Goal: Task Accomplishment & Management: Use online tool/utility

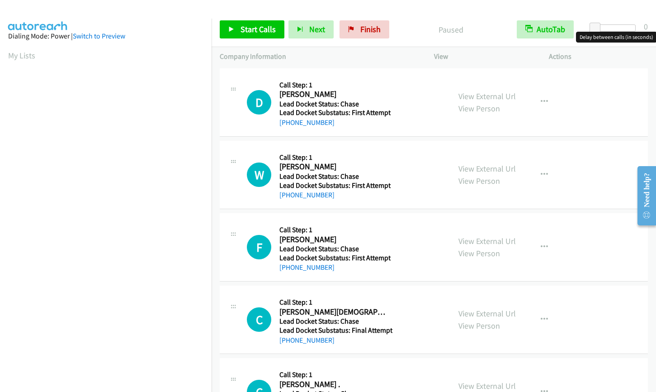
click at [625, 27] on div at bounding box center [615, 27] width 42 height 7
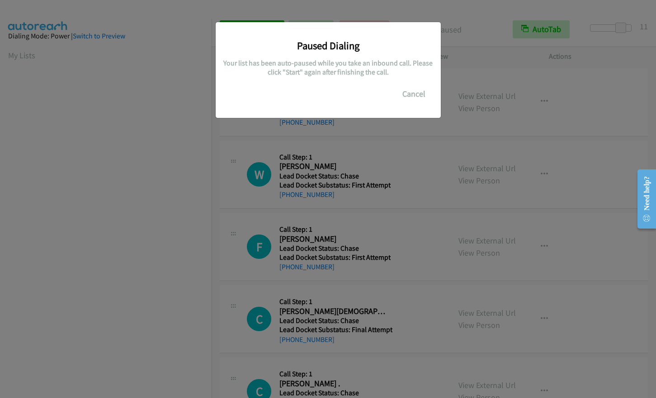
scroll to position [52, 0]
click at [422, 96] on button "Cancel" at bounding box center [414, 94] width 40 height 18
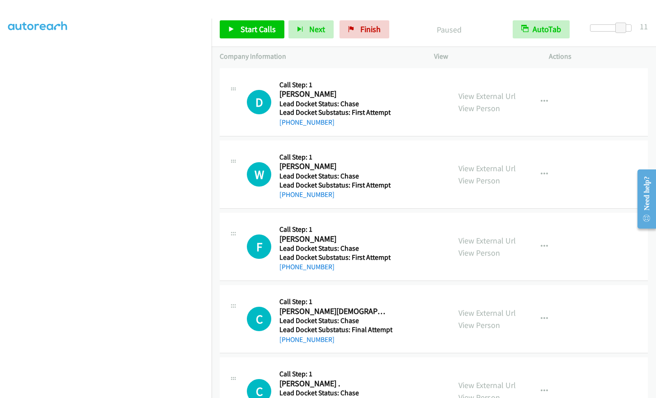
scroll to position [0, 0]
click at [152, 48] on aside "Dialing Mode: Power | Switch to Preview My Lists" at bounding box center [106, 269] width 212 height 501
click at [149, 44] on aside "Dialing Mode: Power | Switch to Preview My Lists" at bounding box center [106, 269] width 212 height 501
click at [103, 49] on aside "Dialing Mode: Power | Switch to Preview My Lists" at bounding box center [106, 269] width 212 height 501
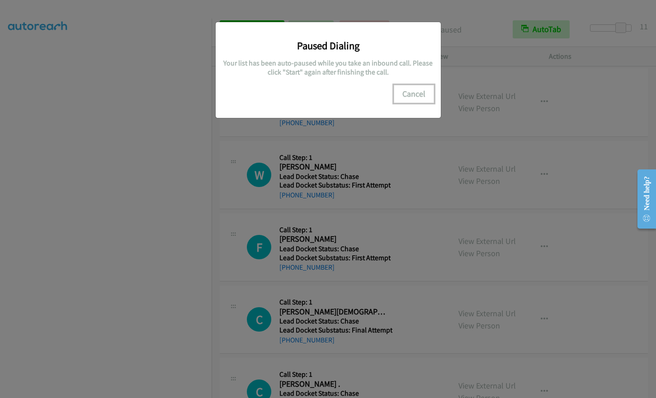
click at [412, 96] on button "Cancel" at bounding box center [414, 94] width 40 height 18
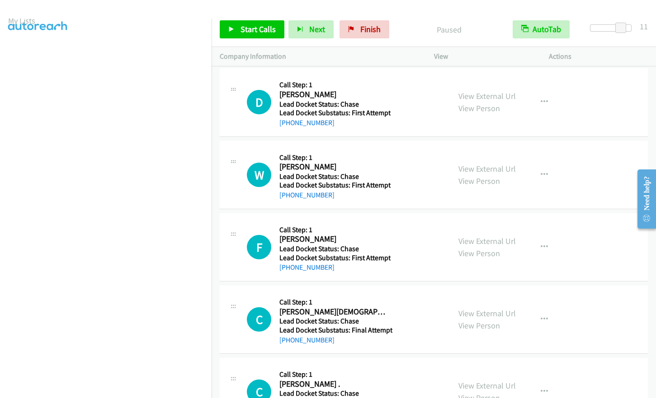
scroll to position [0, 0]
click at [258, 31] on span "Start Calls" at bounding box center [258, 29] width 35 height 10
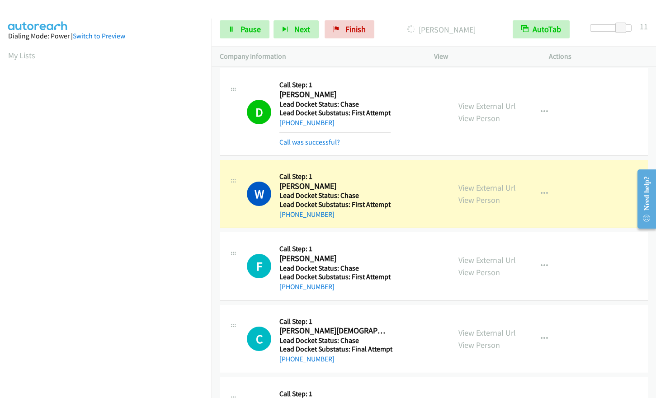
scroll to position [109, 0]
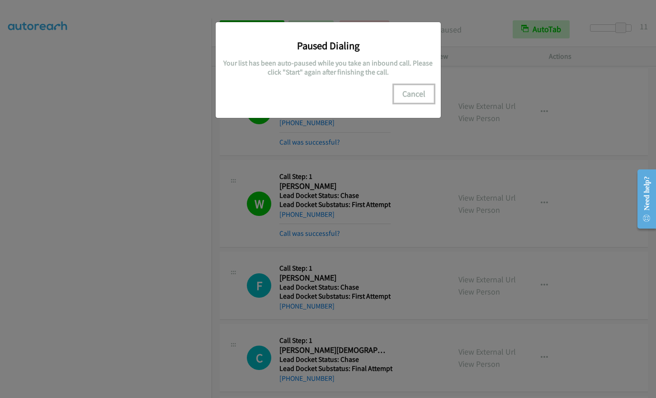
click at [407, 97] on button "Cancel" at bounding box center [414, 94] width 40 height 18
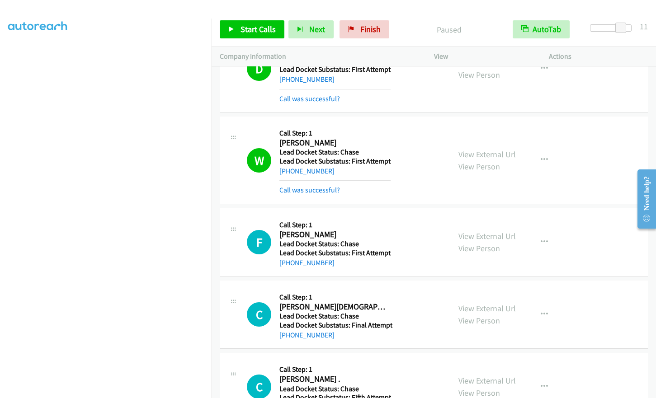
scroll to position [0, 0]
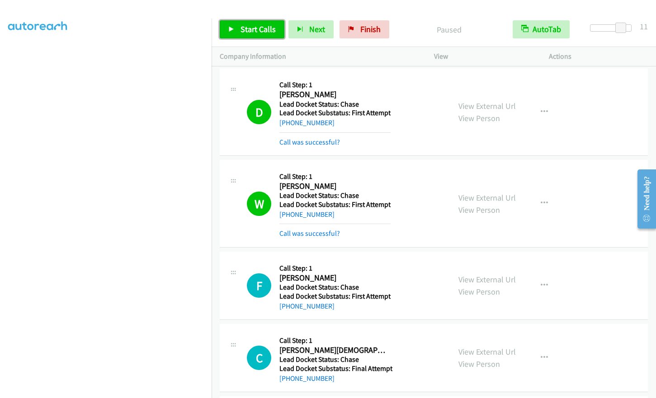
click at [244, 29] on span "Start Calls" at bounding box center [258, 29] width 35 height 10
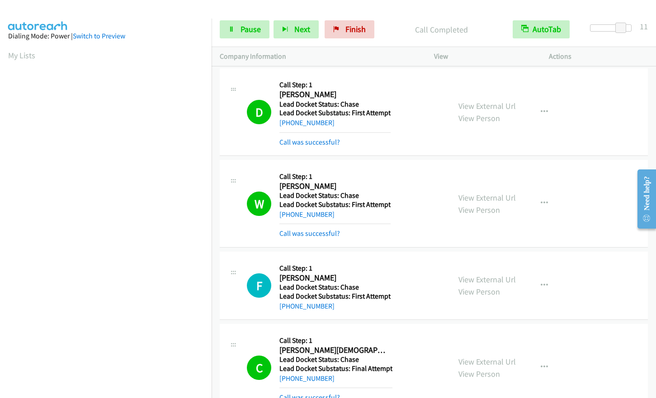
scroll to position [109, 0]
click at [242, 31] on span "Pause" at bounding box center [251, 29] width 20 height 10
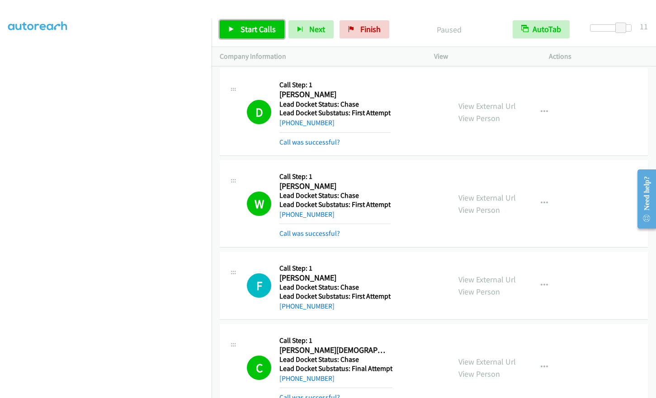
click at [234, 34] on link "Start Calls" at bounding box center [252, 29] width 65 height 18
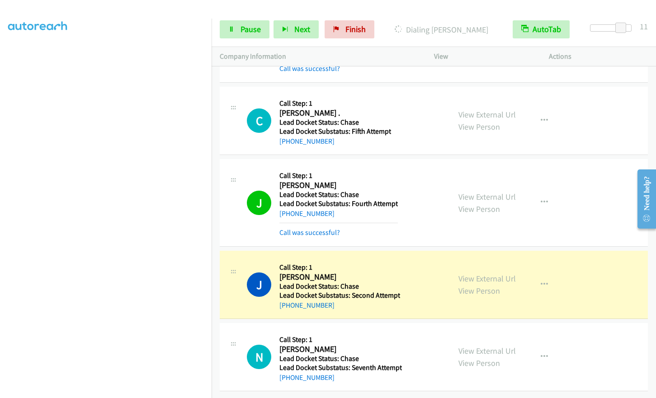
scroll to position [336, 0]
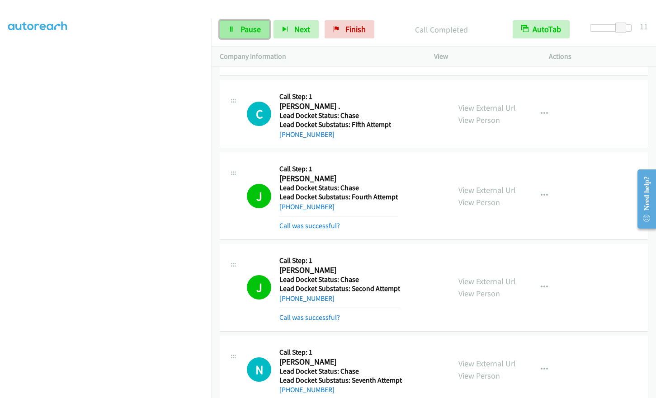
click at [244, 31] on span "Pause" at bounding box center [251, 29] width 20 height 10
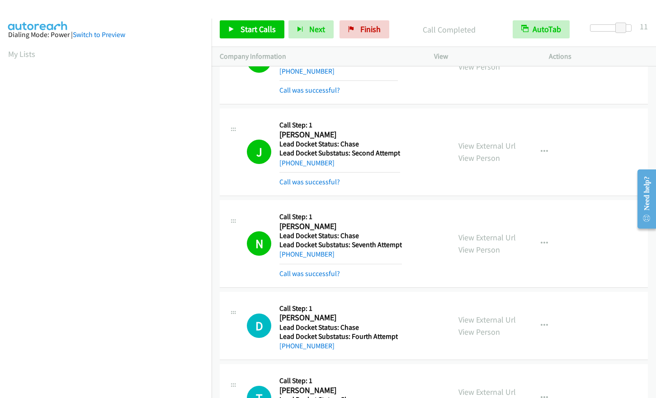
scroll to position [0, 0]
click at [257, 28] on span "Start Calls" at bounding box center [258, 29] width 35 height 10
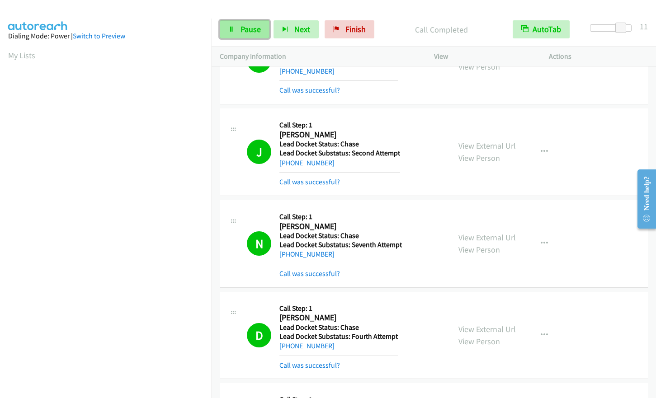
click at [250, 32] on span "Pause" at bounding box center [251, 29] width 20 height 10
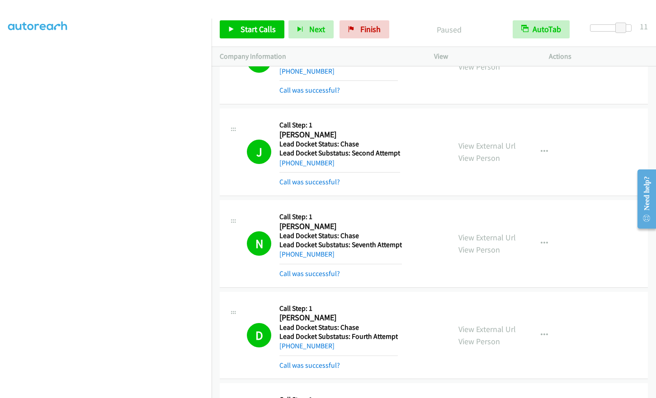
scroll to position [109, 0]
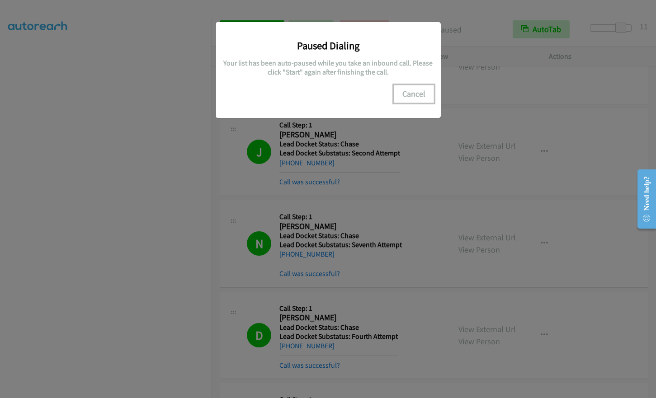
click at [422, 94] on button "Cancel" at bounding box center [414, 94] width 40 height 18
drag, startPoint x: 404, startPoint y: 92, endPoint x: 410, endPoint y: 92, distance: 5.9
click at [405, 92] on button "Cancel" at bounding box center [414, 94] width 40 height 18
click at [420, 91] on button "Cancel" at bounding box center [414, 94] width 40 height 18
click at [411, 97] on button "Cancel" at bounding box center [414, 94] width 40 height 18
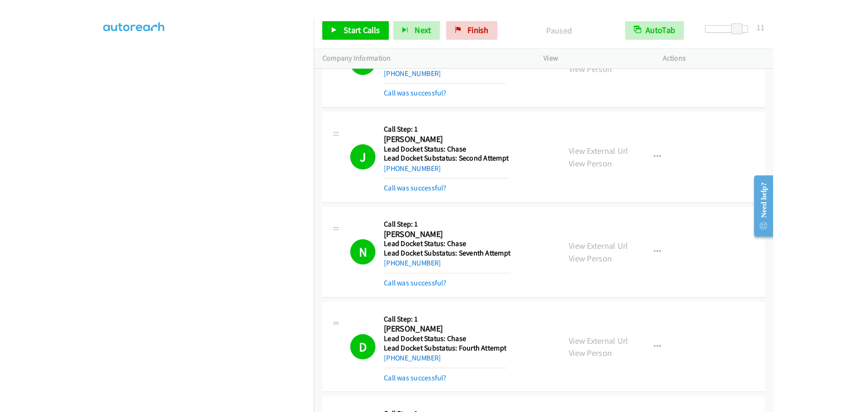
scroll to position [0, 0]
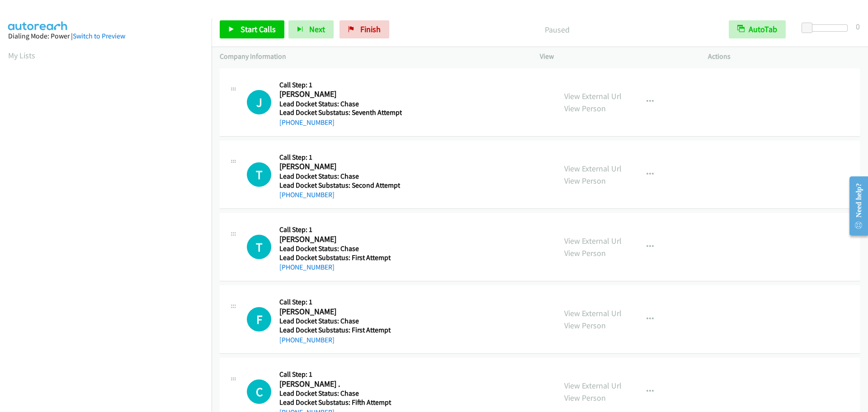
click at [141, 27] on aside "Dialing Mode: Power | Switch to Preview My Lists" at bounding box center [106, 269] width 212 height 501
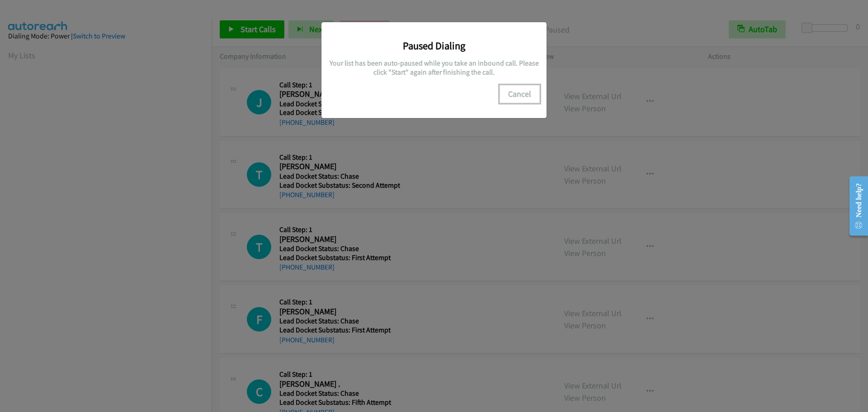
click at [515, 89] on button "Cancel" at bounding box center [520, 94] width 40 height 18
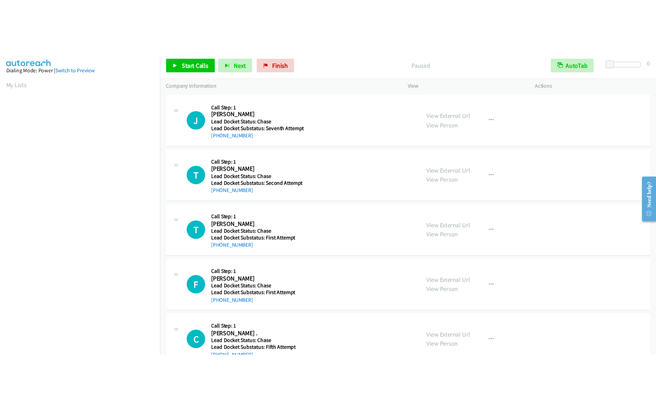
scroll to position [95, 0]
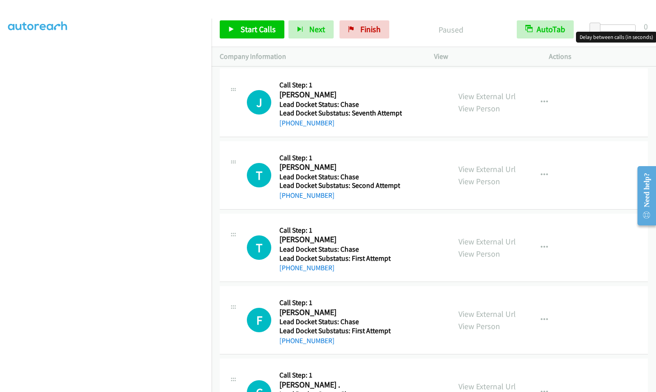
click at [621, 25] on div at bounding box center [615, 27] width 42 height 7
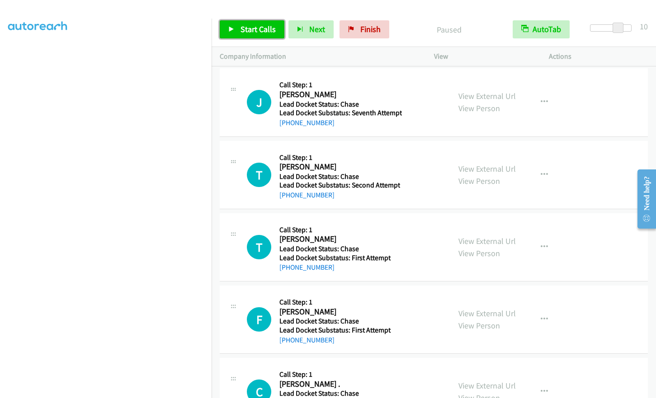
click at [264, 29] on span "Start Calls" at bounding box center [258, 29] width 35 height 10
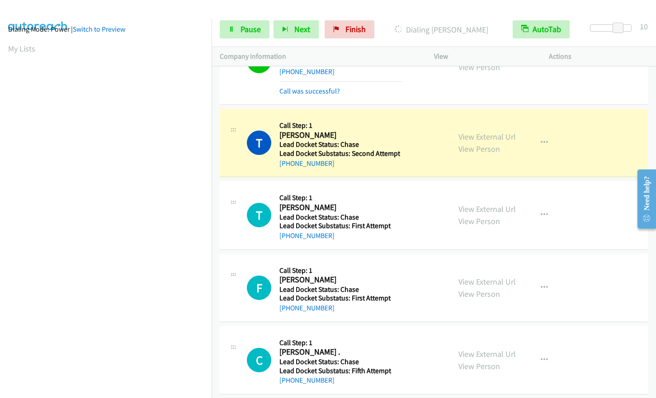
scroll to position [0, 0]
click at [246, 31] on span "Pause" at bounding box center [251, 29] width 20 height 10
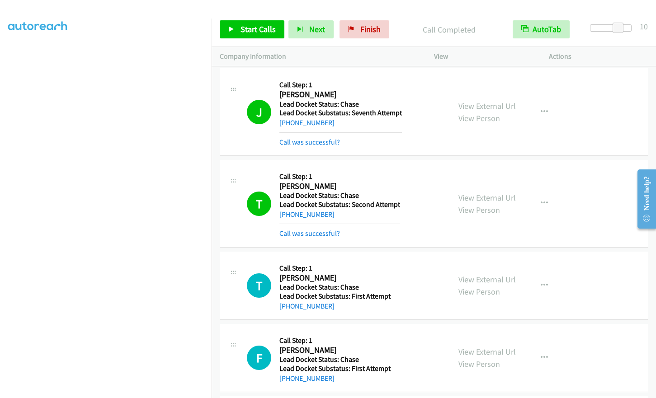
scroll to position [109, 0]
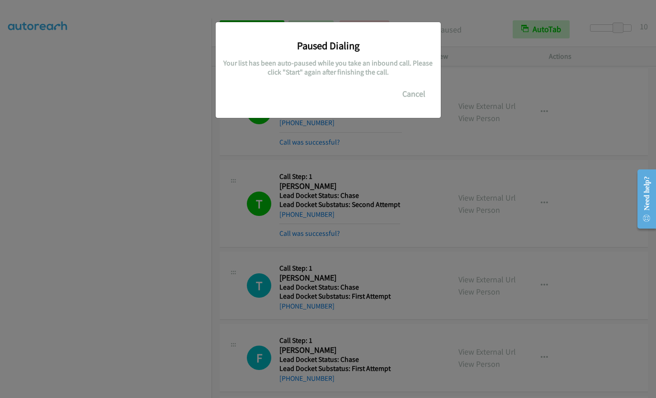
click at [93, 278] on div "Paused Dialing Your list has been auto-paused while you take an inbound call. P…" at bounding box center [328, 203] width 656 height 390
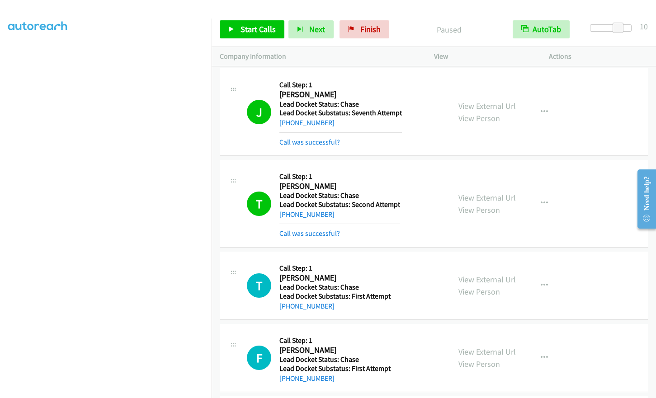
scroll to position [0, 0]
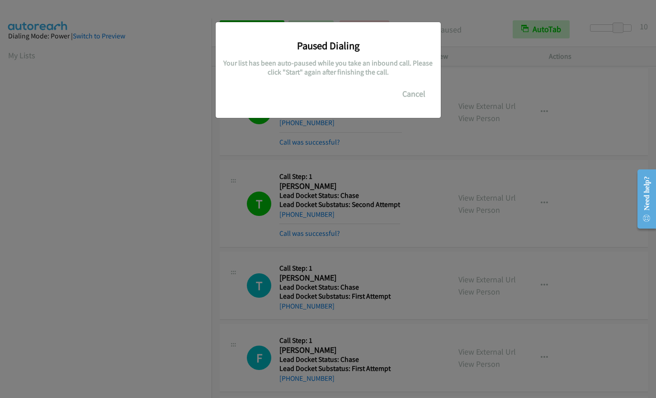
click at [411, 84] on div "Paused Dialing Your list has been auto-paused while you take an inbound call. P…" at bounding box center [328, 66] width 212 height 74
click at [410, 90] on button "Cancel" at bounding box center [414, 94] width 40 height 18
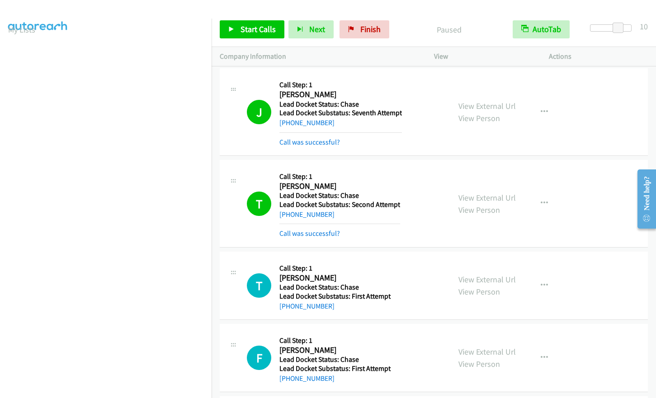
scroll to position [18, 0]
click at [166, 10] on div at bounding box center [324, 17] width 648 height 35
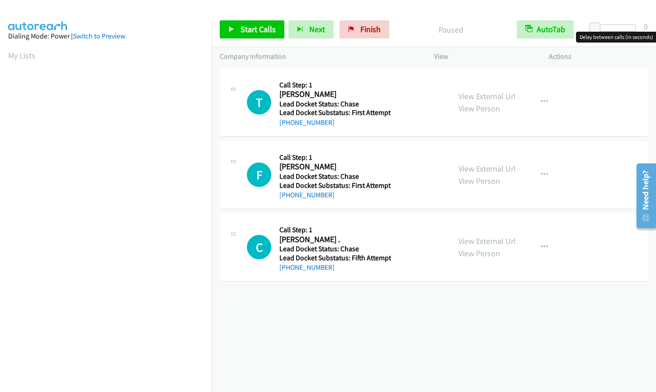
click at [616, 30] on div at bounding box center [615, 27] width 42 height 7
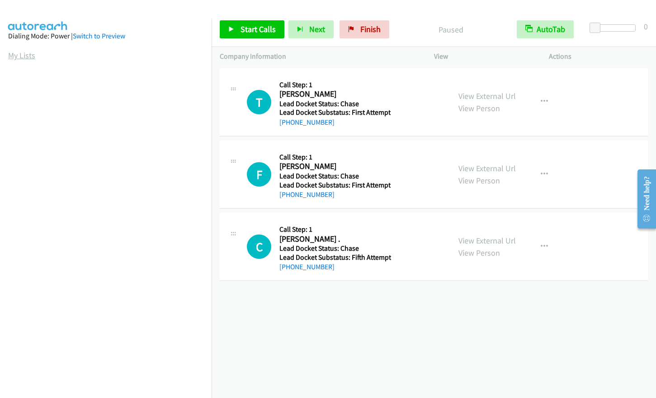
click at [24, 57] on link "My Lists" at bounding box center [21, 55] width 27 height 10
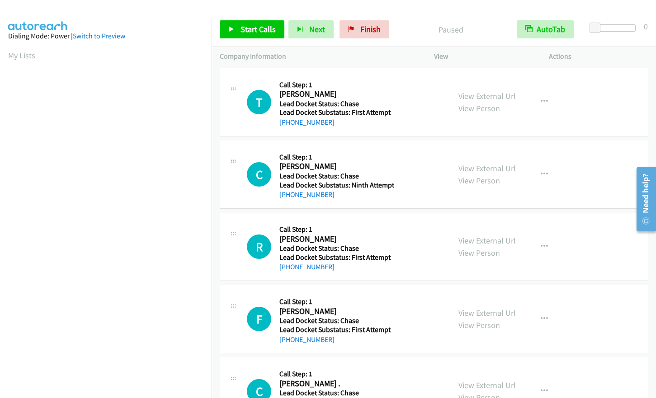
drag, startPoint x: 616, startPoint y: 106, endPoint x: 411, endPoint y: 109, distance: 204.4
click at [598, 108] on div "T Callback Scheduled Call Step: 1 [PERSON_NAME] America/[GEOGRAPHIC_DATA] Lead …" at bounding box center [434, 102] width 428 height 68
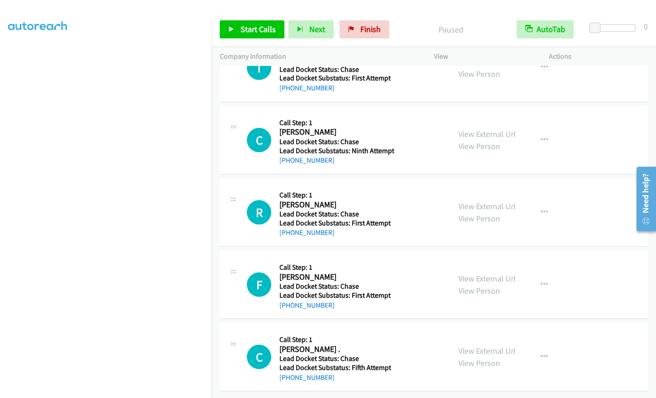
scroll to position [90, 0]
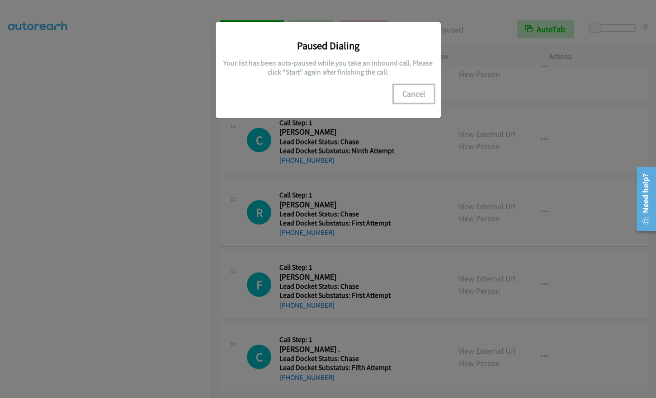
click at [410, 90] on button "Cancel" at bounding box center [414, 94] width 40 height 18
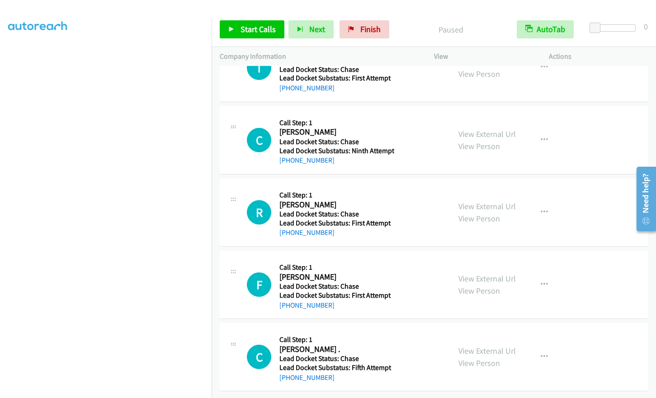
scroll to position [0, 0]
click at [109, 35] on link "Switch to Preview" at bounding box center [99, 36] width 52 height 9
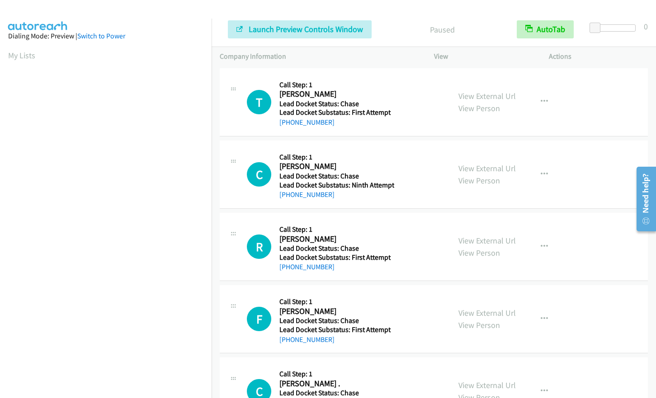
scroll to position [109, 0]
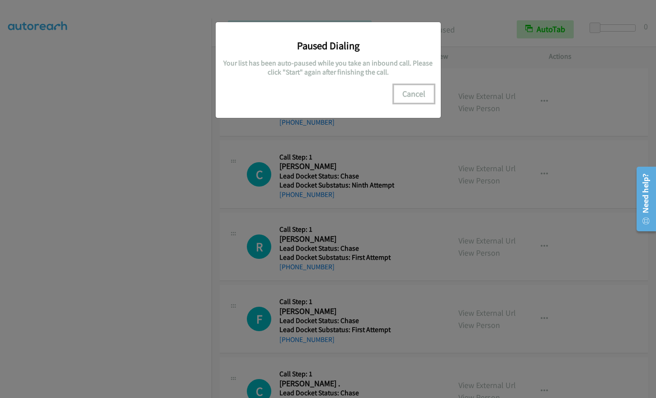
click at [410, 91] on button "Cancel" at bounding box center [414, 94] width 40 height 18
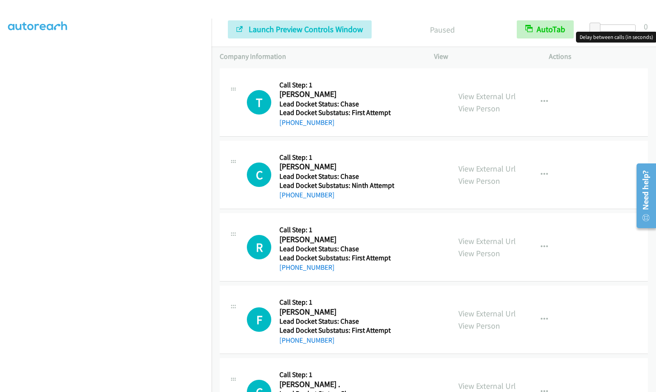
click at [615, 25] on div at bounding box center [615, 27] width 42 height 7
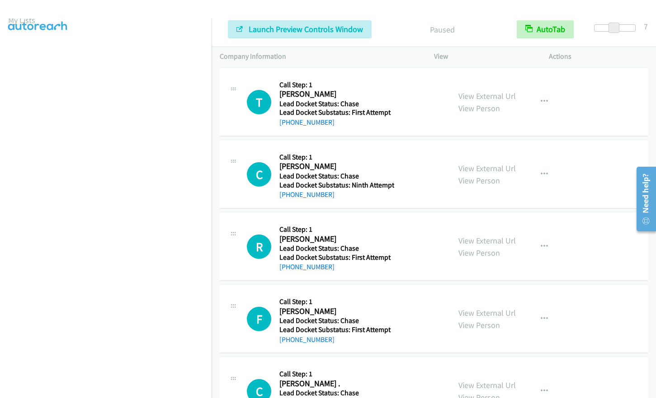
scroll to position [0, 0]
drag, startPoint x: 50, startPoint y: 14, endPoint x: 307, endPoint y: 7, distance: 257.8
click at [307, 7] on div at bounding box center [324, 17] width 648 height 35
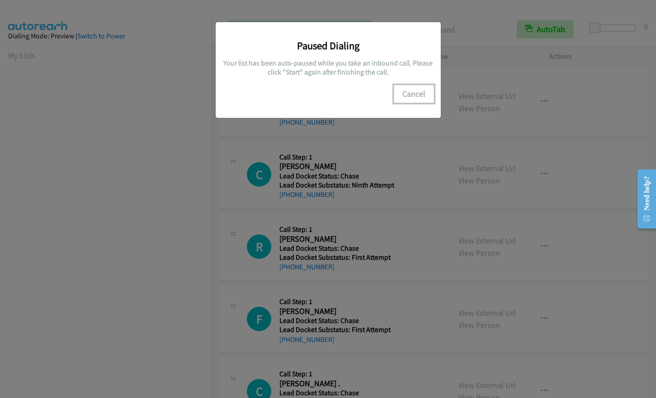
click at [417, 87] on button "Cancel" at bounding box center [414, 94] width 40 height 18
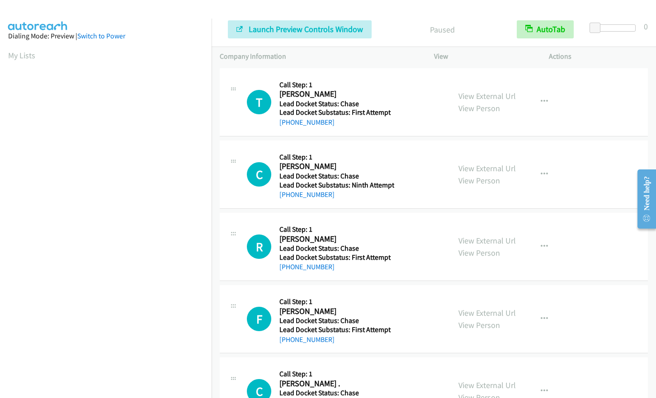
scroll to position [109, 0]
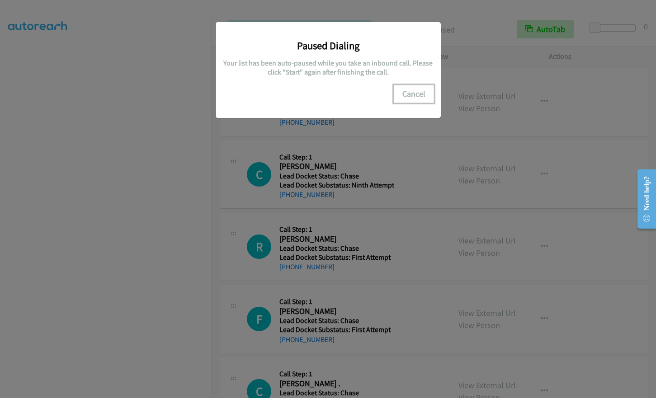
drag, startPoint x: 407, startPoint y: 98, endPoint x: 415, endPoint y: 100, distance: 8.8
click at [407, 98] on button "Cancel" at bounding box center [414, 94] width 40 height 18
click at [417, 91] on button "Cancel" at bounding box center [414, 94] width 40 height 18
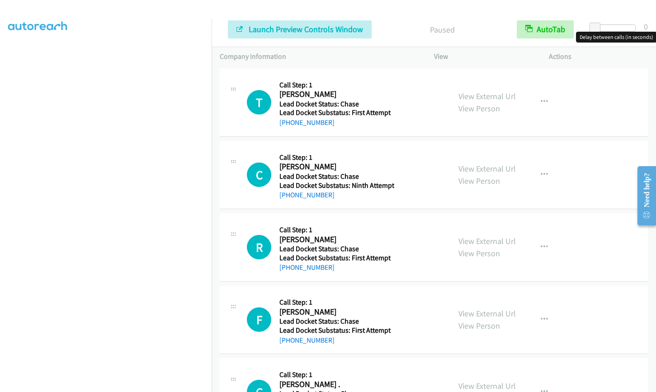
click at [617, 27] on div at bounding box center [615, 27] width 42 height 7
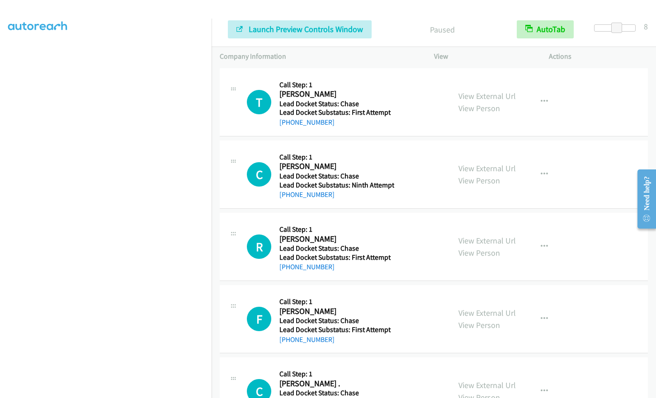
scroll to position [0, 0]
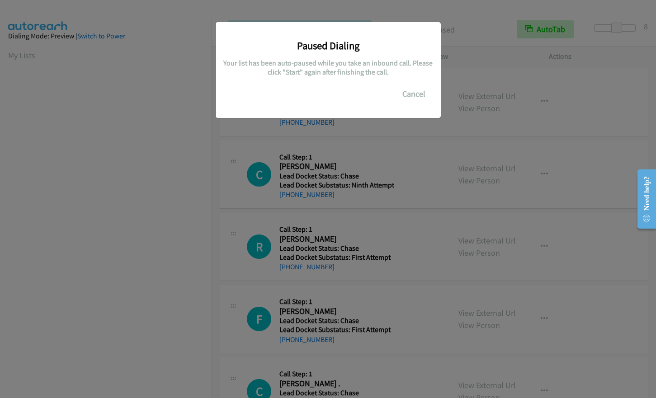
click at [401, 104] on div "Paused Dialing Your list has been auto-paused while you take an inbound call. P…" at bounding box center [328, 70] width 225 height 96
click at [419, 95] on button "Cancel" at bounding box center [414, 94] width 40 height 18
click at [416, 89] on button "Cancel" at bounding box center [414, 94] width 40 height 18
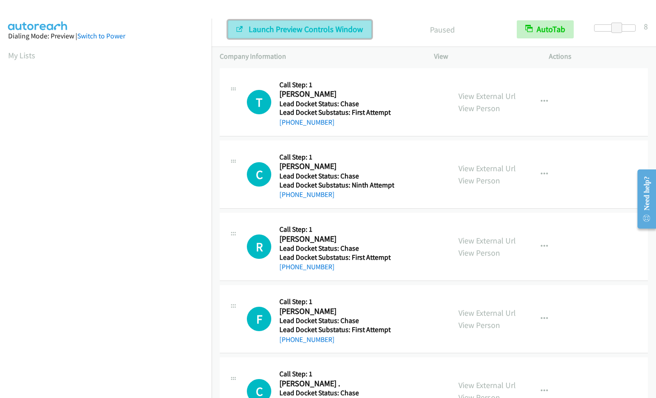
click at [315, 33] on span "Launch Preview Controls Window" at bounding box center [306, 29] width 114 height 10
click at [268, 27] on span "Launch Preview Controls Window" at bounding box center [306, 29] width 114 height 10
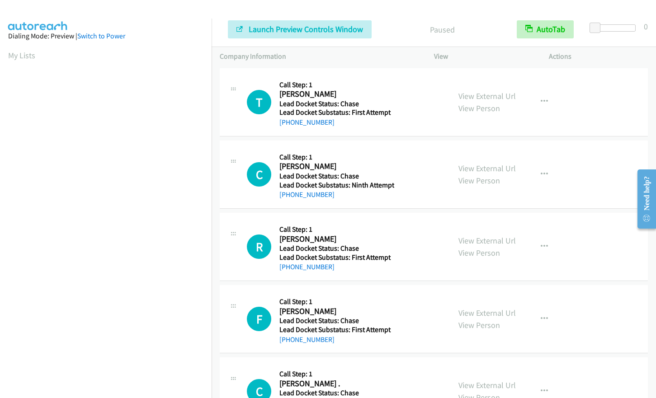
scroll to position [41, 0]
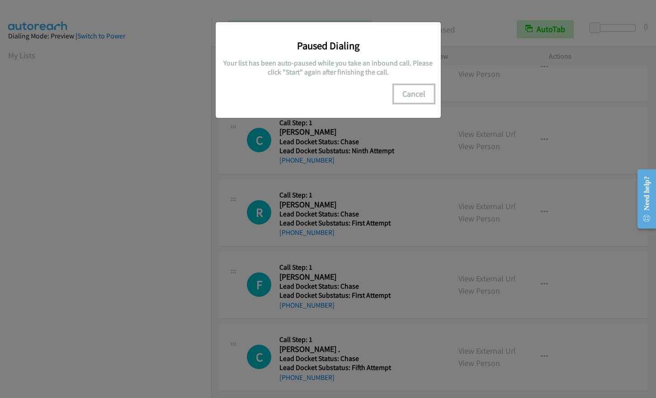
click at [413, 93] on button "Cancel" at bounding box center [414, 94] width 40 height 18
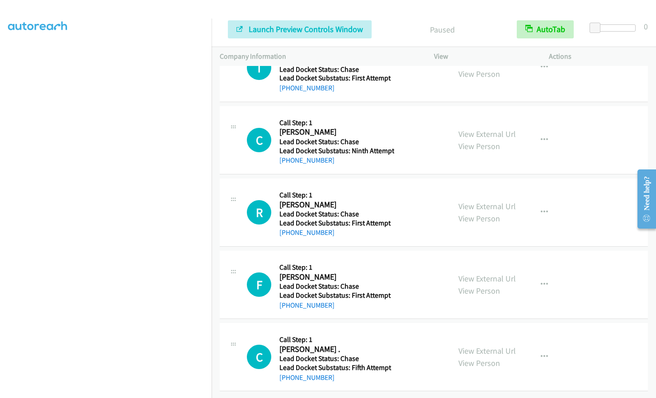
scroll to position [0, 0]
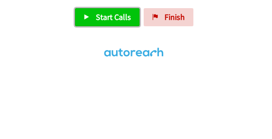
click at [118, 19] on span "Start Calls" at bounding box center [113, 17] width 35 height 10
